Goal: Information Seeking & Learning: Understand process/instructions

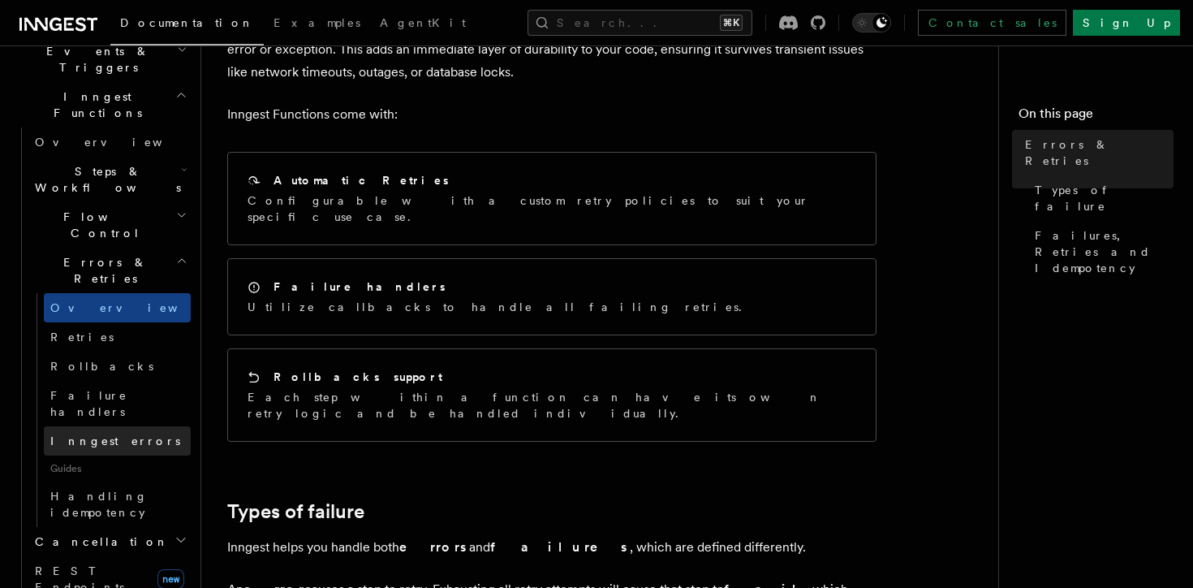
scroll to position [437, 0]
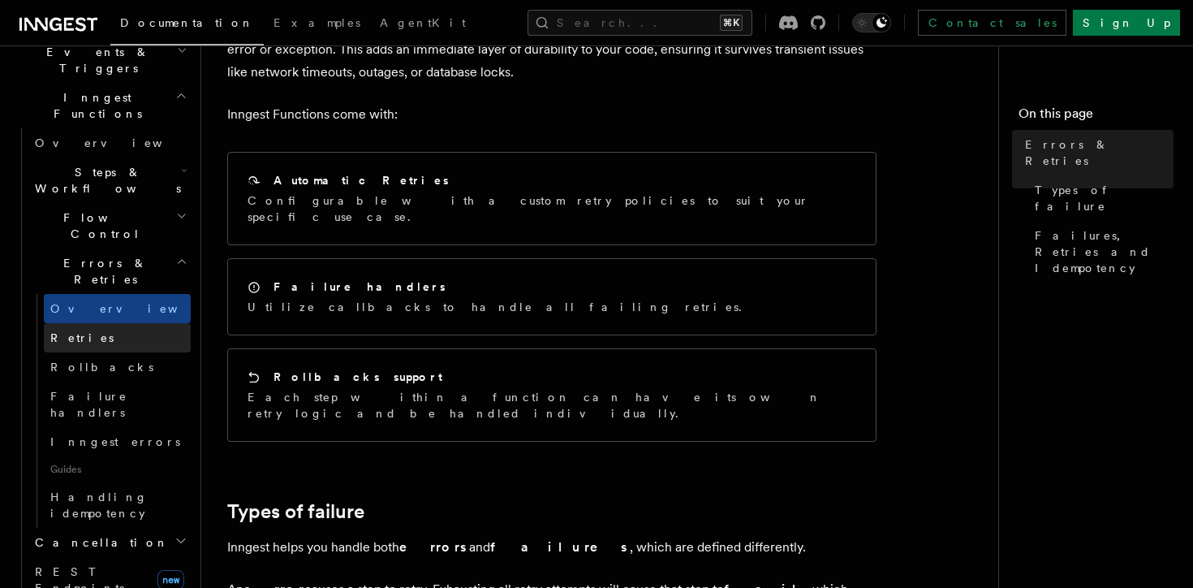
click at [110, 323] on link "Retries" at bounding box center [117, 337] width 147 height 29
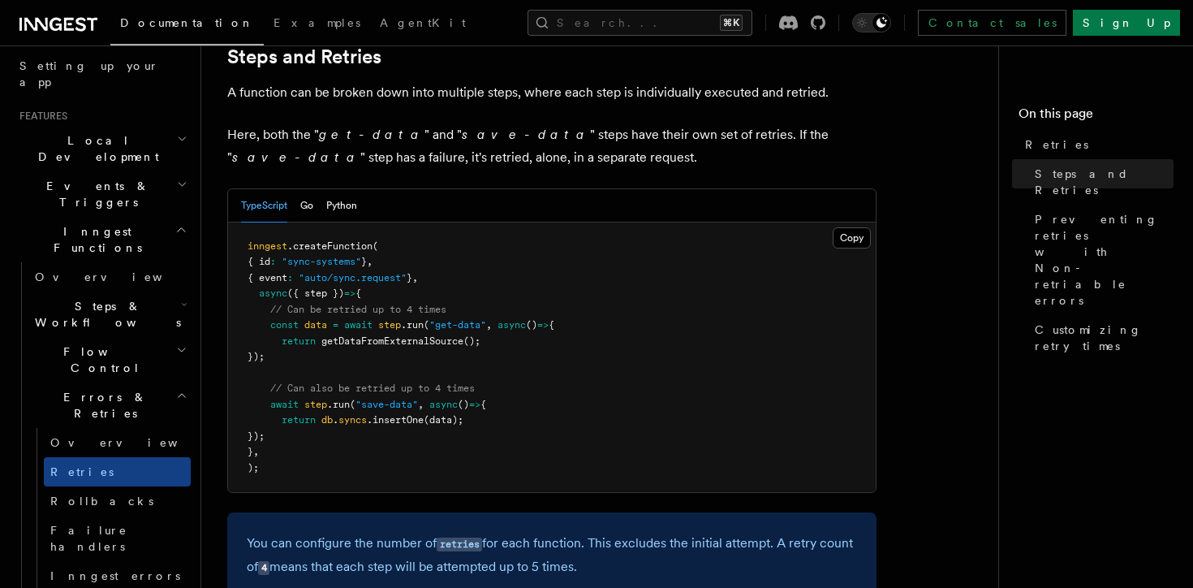
scroll to position [300, 0]
click at [625, 21] on button "Search... ⌘K" at bounding box center [640, 23] width 225 height 26
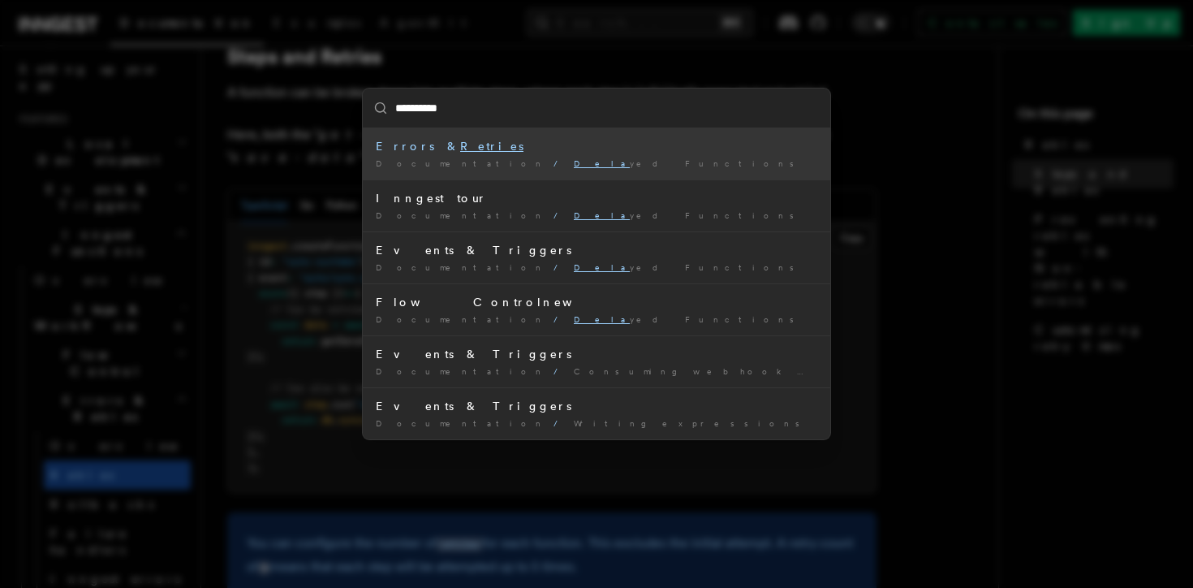
type input "**********"
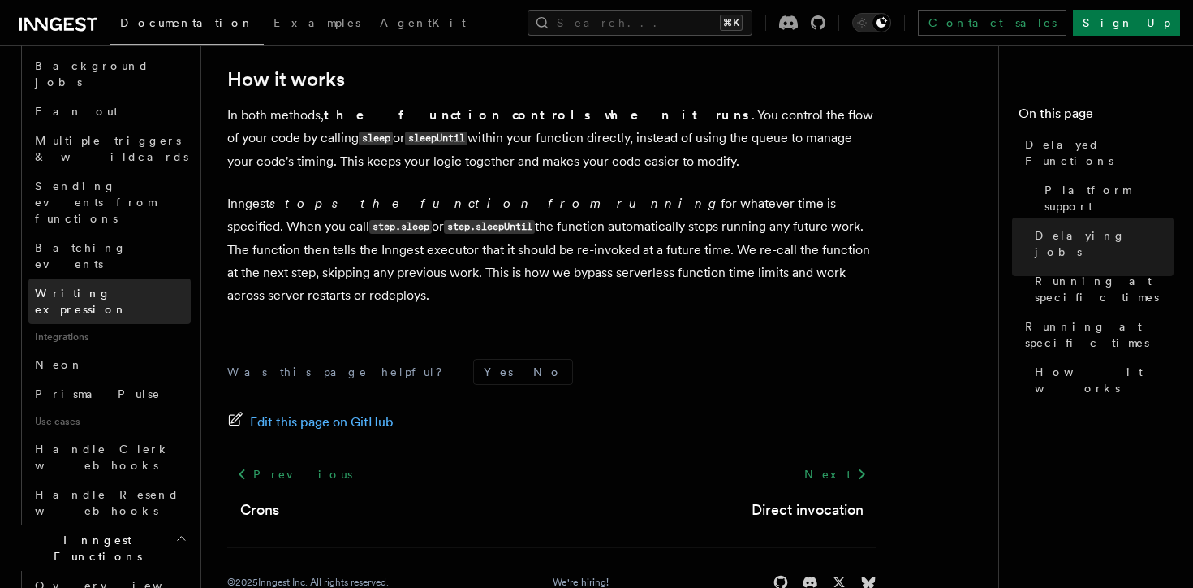
scroll to position [791, 0]
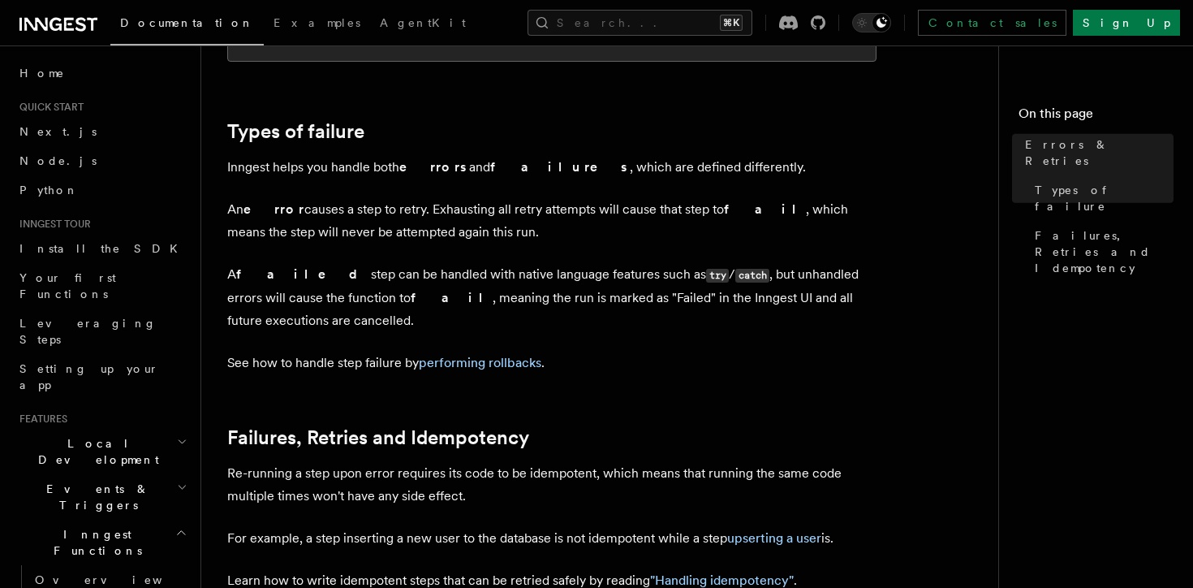
scroll to position [808, 0]
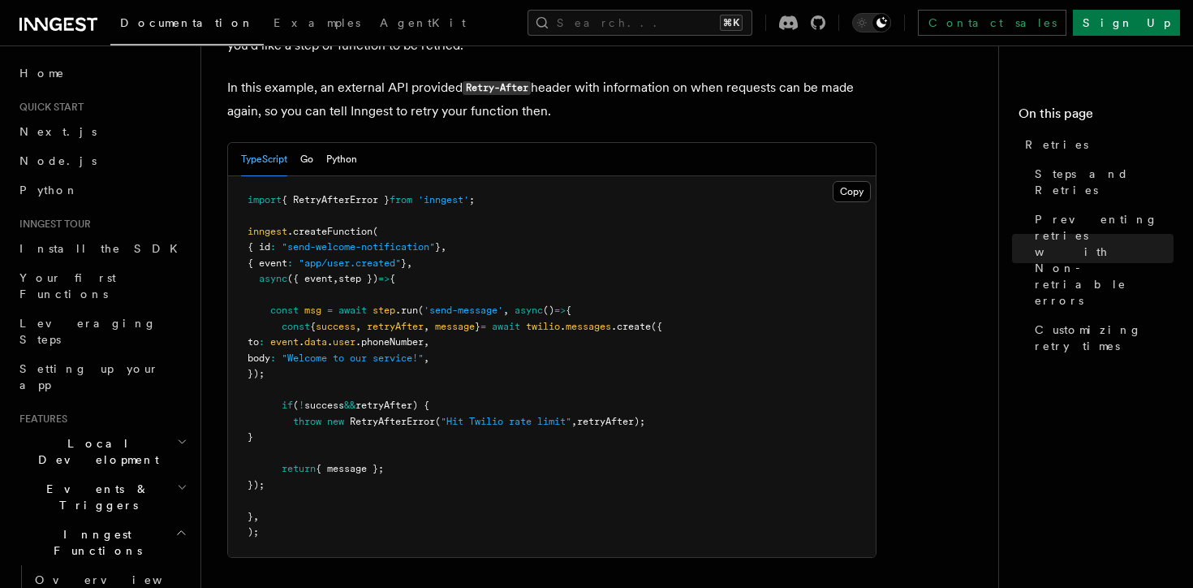
scroll to position [2229, 0]
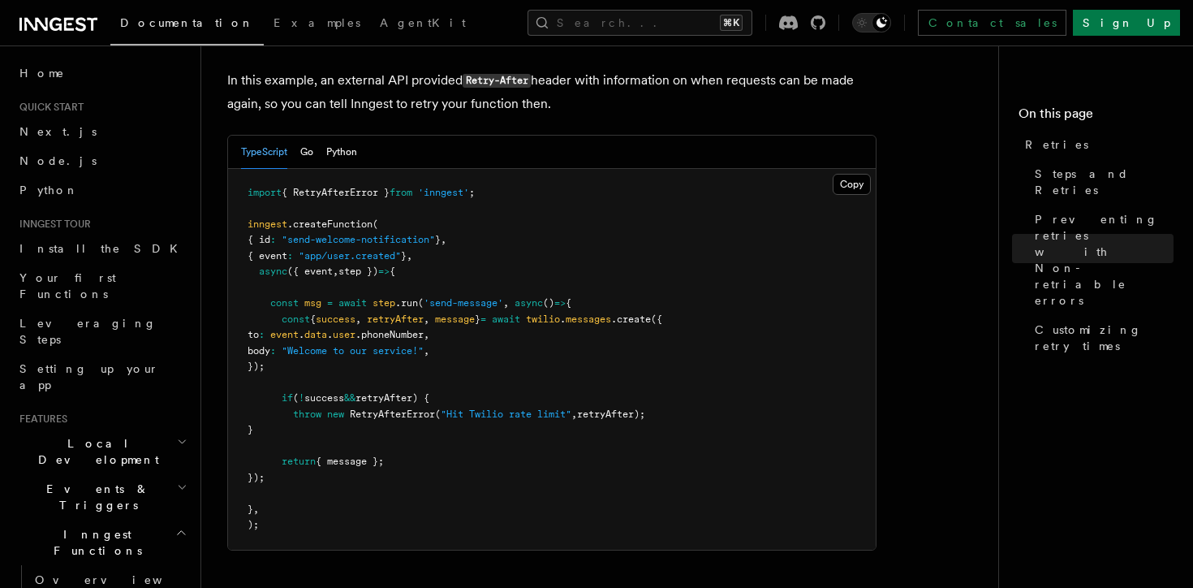
click at [420, 408] on span "RetryAfterError" at bounding box center [392, 413] width 85 height 11
copy span "RetryAfterError"
